Goal: Task Accomplishment & Management: Manage account settings

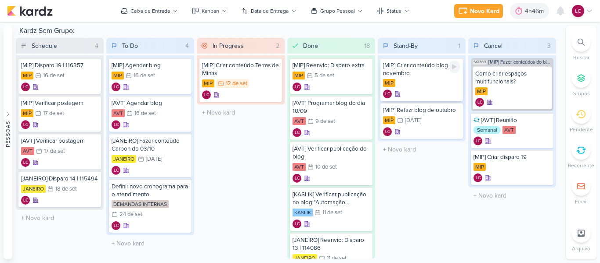
click at [436, 80] on div "MIP" at bounding box center [421, 83] width 77 height 9
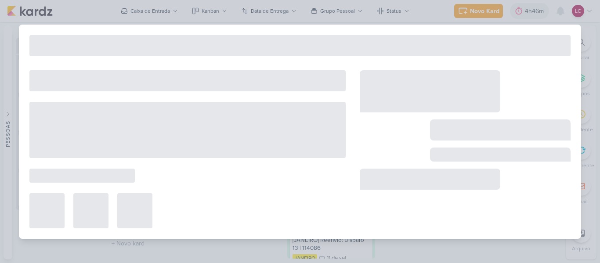
type input "[MIP] Criar conteúdo blog novembro"
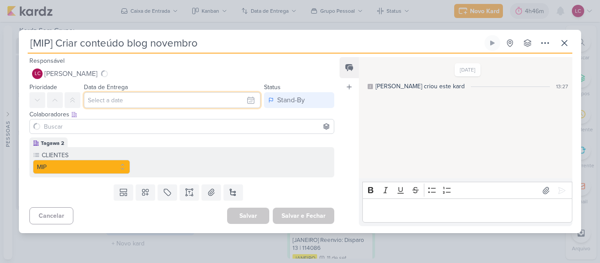
click at [221, 96] on input "text" at bounding box center [172, 100] width 177 height 16
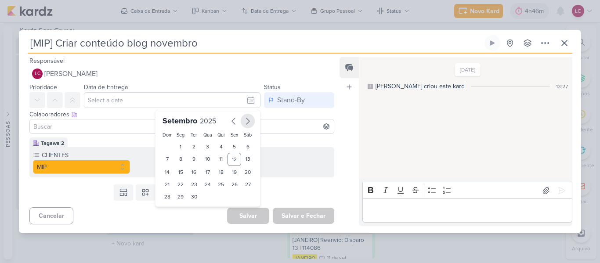
click at [246, 117] on icon "button" at bounding box center [248, 121] width 11 height 11
click at [230, 180] on div "24" at bounding box center [235, 184] width 14 height 12
type input "[DATE] 23:59"
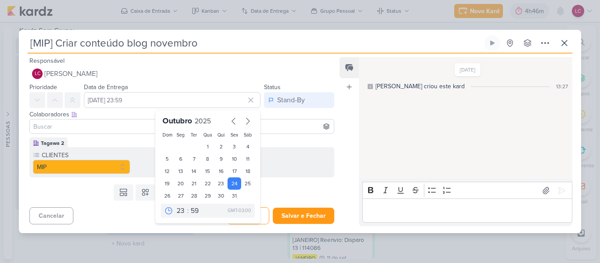
click at [291, 205] on div "Cancelar [GEOGRAPHIC_DATA] Salvar e Fechar Ctrl + Enter" at bounding box center [178, 215] width 319 height 22
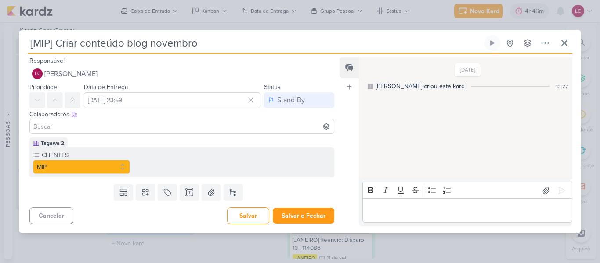
click at [293, 205] on div "Cancelar [GEOGRAPHIC_DATA] Salvar e Fechar Ctrl + Enter" at bounding box center [178, 215] width 319 height 22
drag, startPoint x: 297, startPoint y: 227, endPoint x: 282, endPoint y: 214, distance: 19.6
click at [296, 227] on div "Responsável LC Laís Costa Nenhum contato encontrado create new contact Novo Con…" at bounding box center [300, 144] width 562 height 180
click at [277, 209] on button "Salvar e Fechar" at bounding box center [304, 216] width 62 height 16
